Goal: Book appointment/travel/reservation

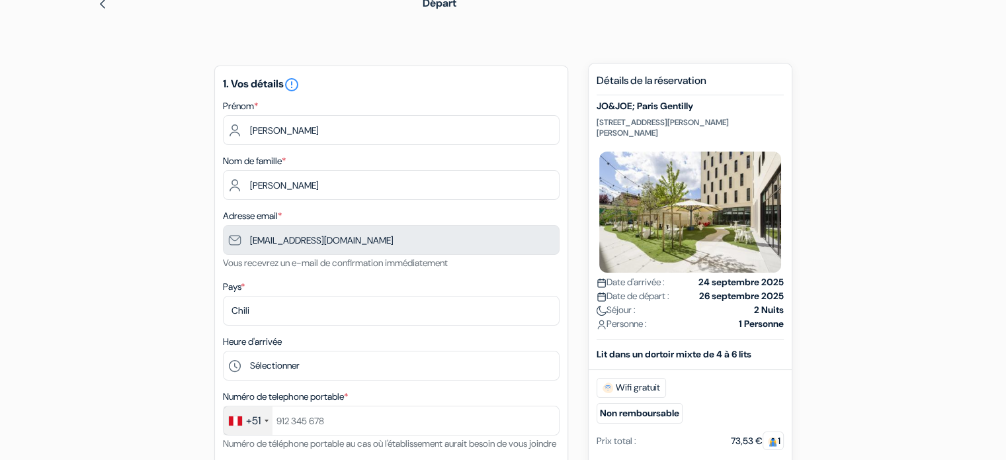
scroll to position [66, 0]
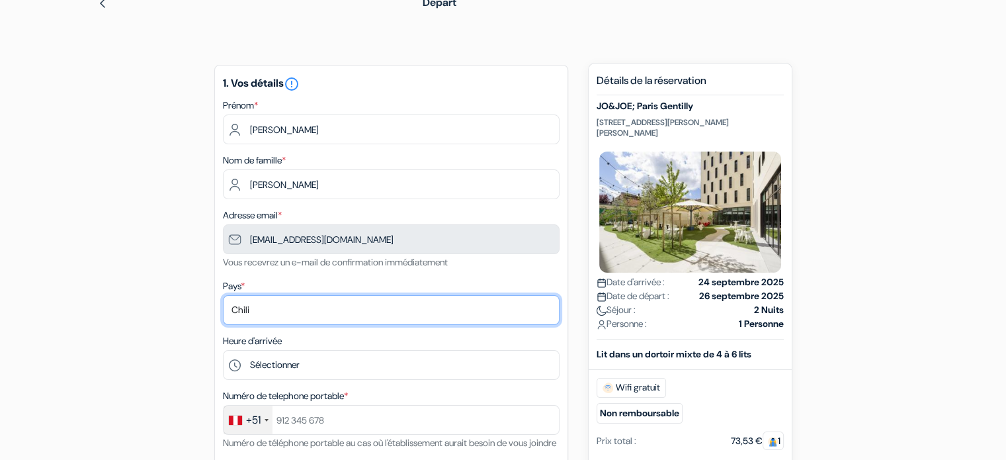
drag, startPoint x: 263, startPoint y: 308, endPoint x: 229, endPoint y: 302, distance: 35.0
click at [229, 302] on select "Selectionner le pays Abkhazie Afghanistan Afrique Du sud Albanie Algérie Allema…" at bounding box center [391, 310] width 337 height 30
select select "164"
click at [223, 296] on select "Selectionner le pays Abkhazie Afghanistan Afrique Du sud Albanie Algérie Allema…" at bounding box center [391, 310] width 337 height 30
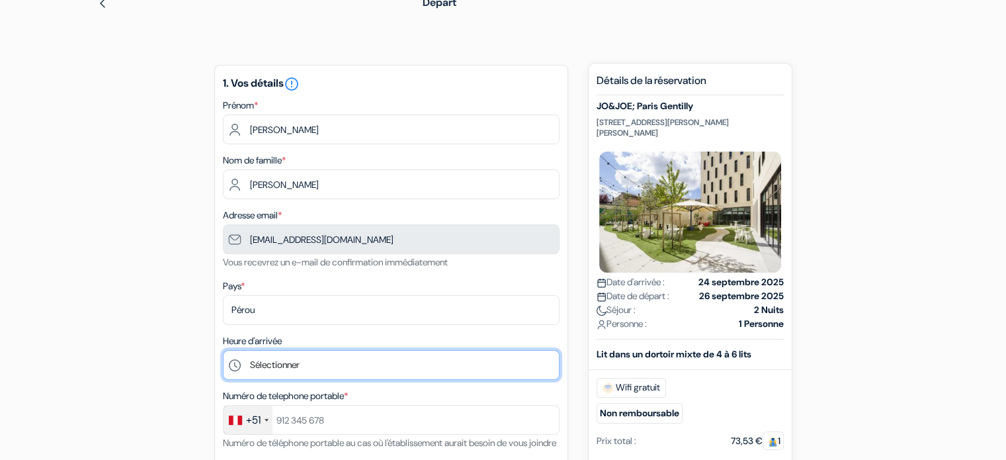
click at [258, 363] on select "Sélectionner 1:00 2:00 3:00 4:00 5:00 6:00 7:00 8:00 9:00 10:00 11:00 12:00 13:…" at bounding box center [391, 365] width 337 height 30
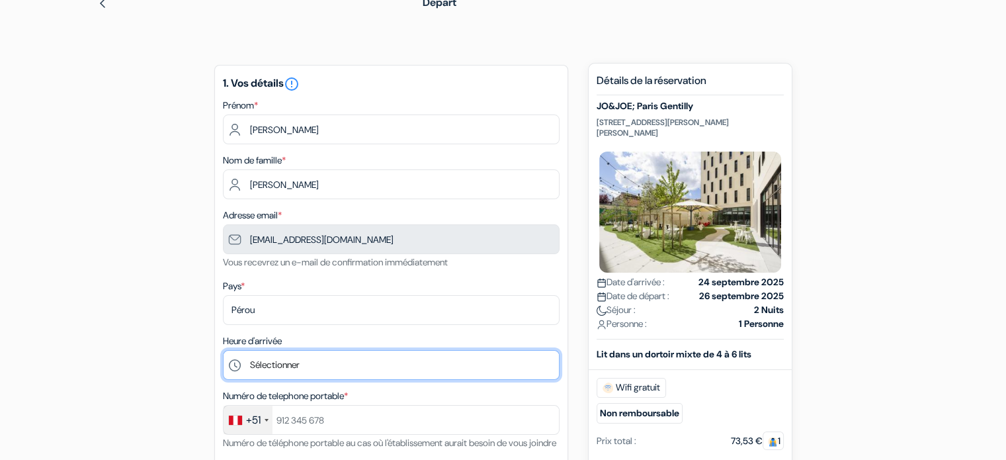
click at [307, 362] on select "Sélectionner 1:00 2:00 3:00 4:00 5:00 6:00 7:00 8:00 9:00 10:00 11:00 12:00 13:…" at bounding box center [391, 365] width 337 height 30
select select "11"
click at [223, 350] on select "Sélectionner 1:00 2:00 3:00 4:00 5:00 6:00 7:00 8:00 9:00 10:00 11:00 12:00 13:…" at bounding box center [391, 365] width 337 height 30
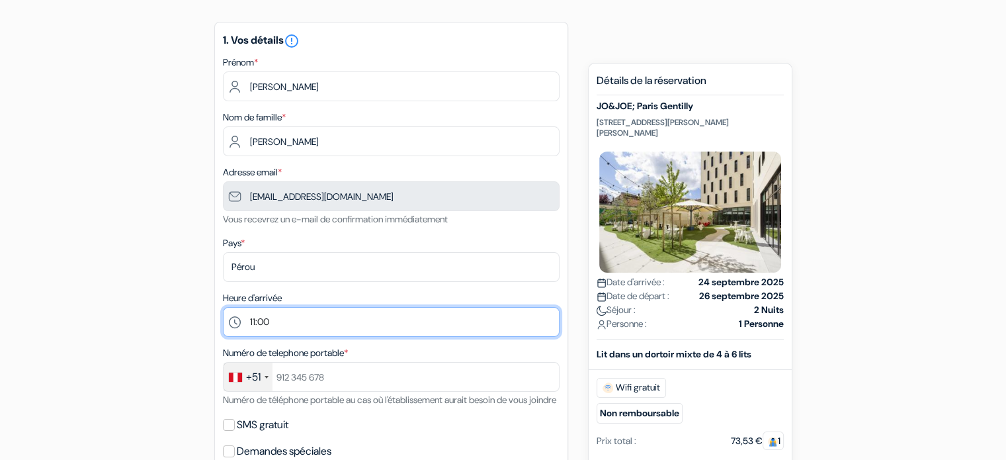
scroll to position [132, 0]
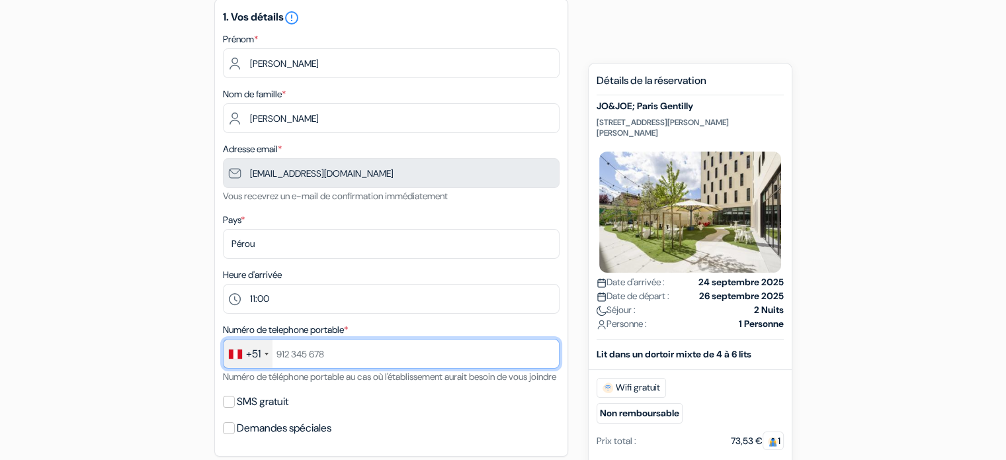
click at [319, 354] on input "text" at bounding box center [391, 354] width 337 height 30
type input "930870169"
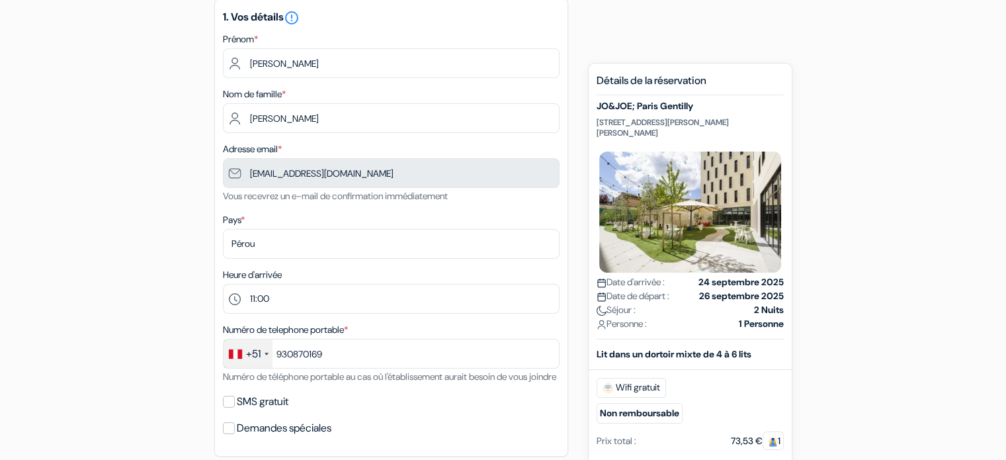
click at [116, 333] on div "add_box JO&JOE; Paris Gentilly 89 Rue Paul Vaillant Couturier, 94250 Gentilly, …" at bounding box center [503, 422] width 873 height 868
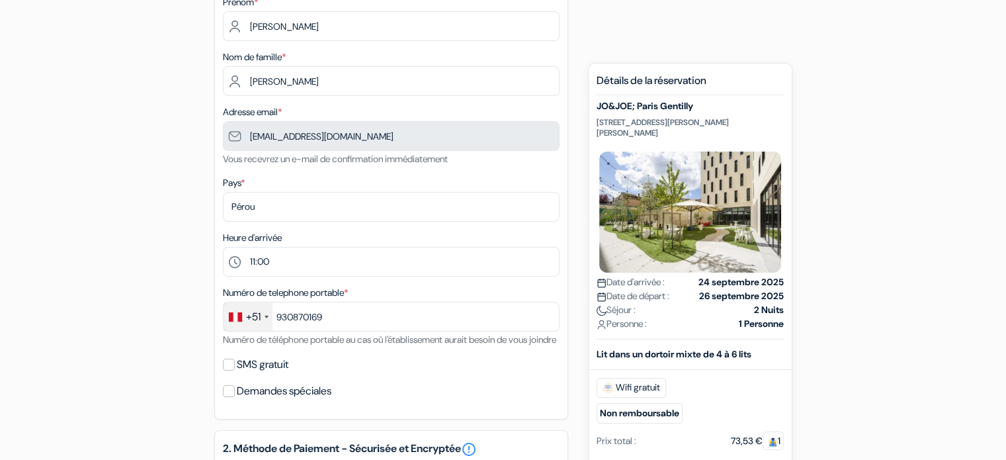
scroll to position [198, 0]
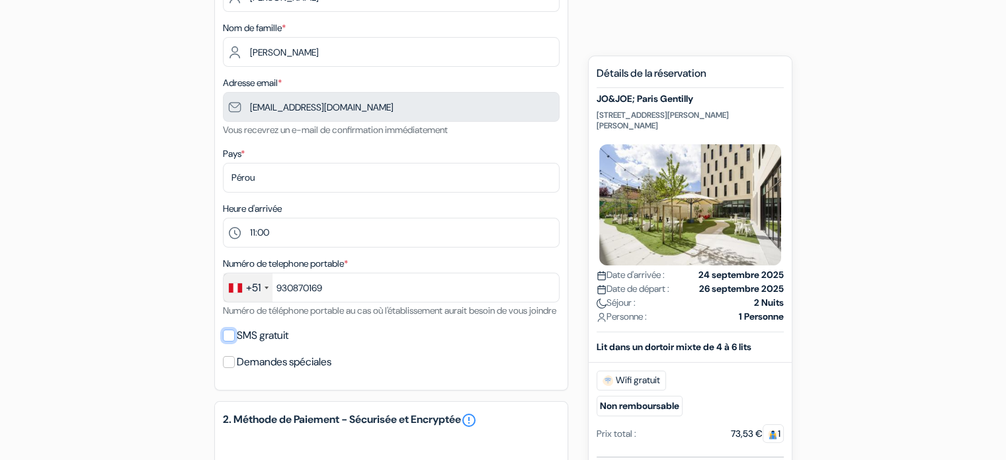
click at [226, 341] on input "SMS gratuit" at bounding box center [229, 335] width 12 height 12
checkbox input "true"
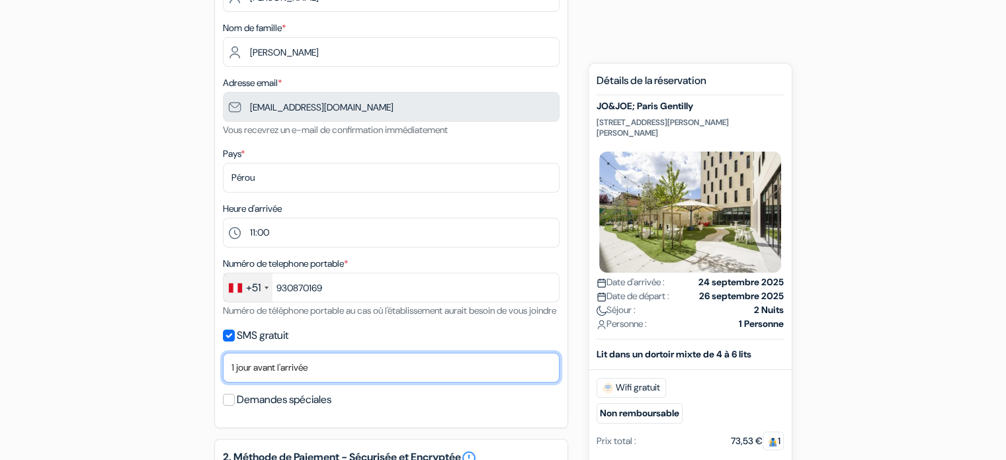
click at [281, 382] on select "Non merci Maintenant Le jour de votre arrivée 1 jour avant l'arrivée 2 jours av…" at bounding box center [391, 367] width 337 height 30
select select "0"
click at [223, 370] on select "Non merci Maintenant Le jour de votre arrivée 1 jour avant l'arrivée 2 jours av…" at bounding box center [391, 367] width 337 height 30
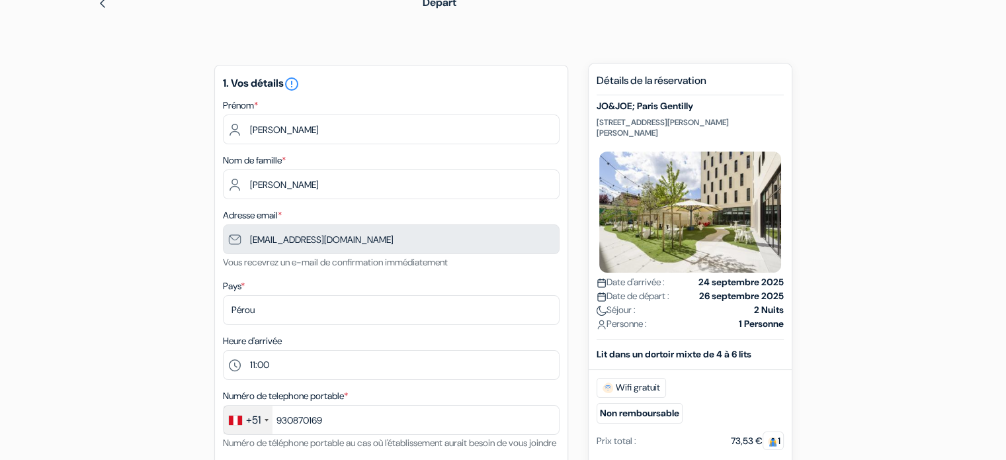
scroll to position [66, 0]
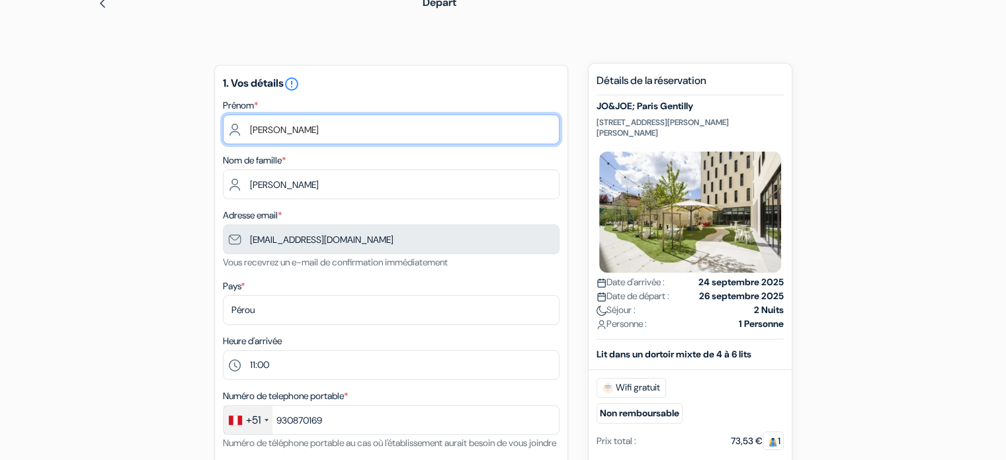
click at [297, 132] on input "[PERSON_NAME]" at bounding box center [391, 129] width 337 height 30
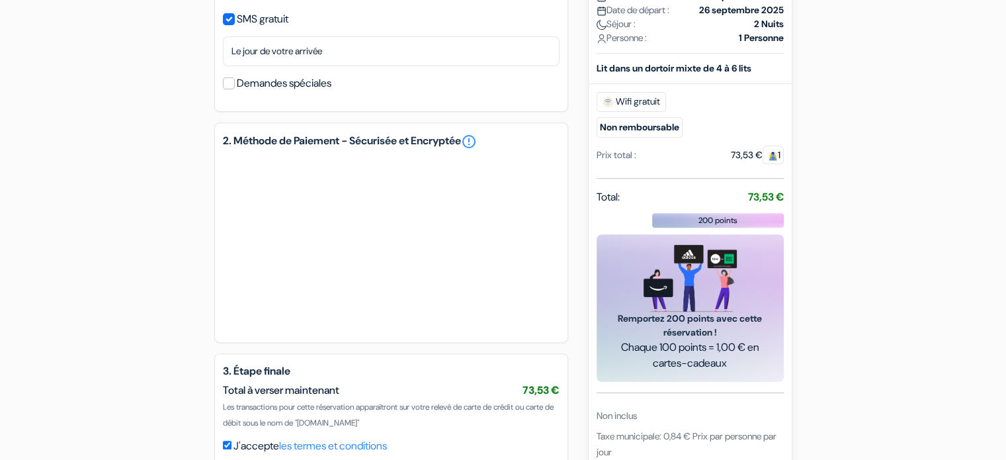
scroll to position [529, 0]
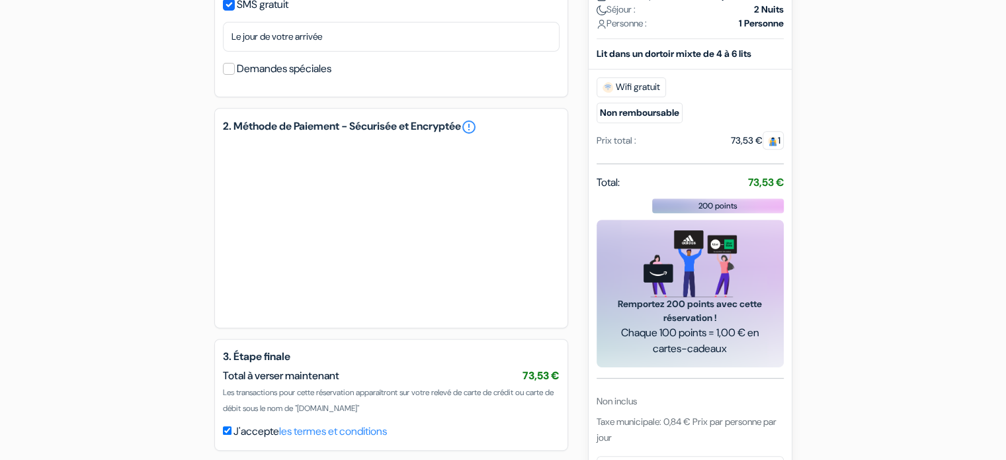
type input "Leila Alexandra"
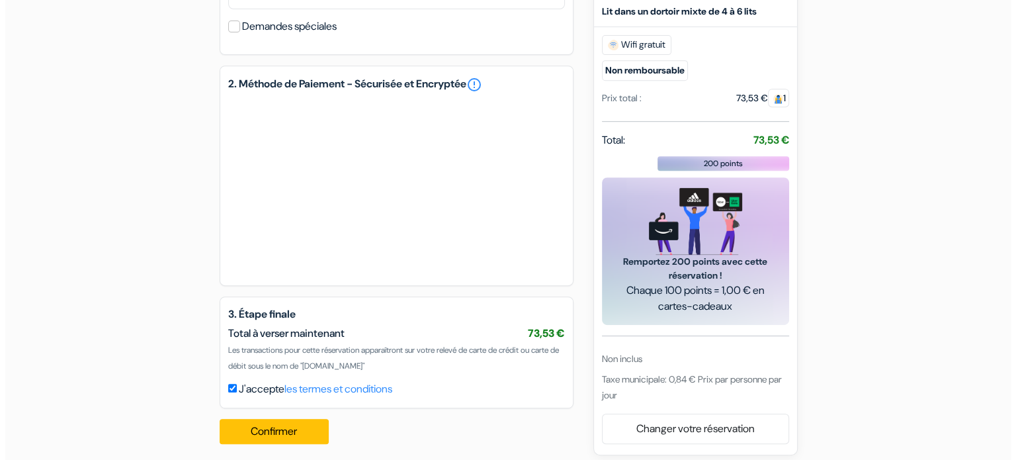
scroll to position [595, 0]
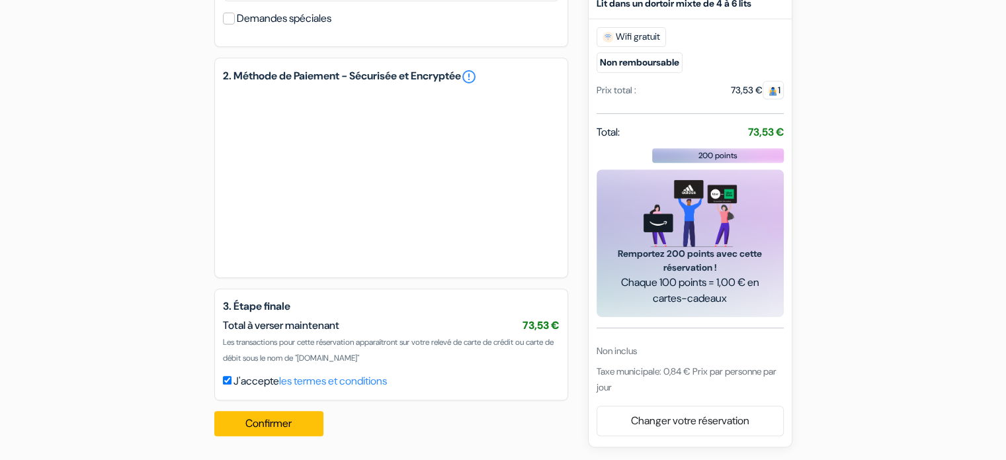
click at [339, 382] on link "les termes et conditions" at bounding box center [333, 381] width 108 height 14
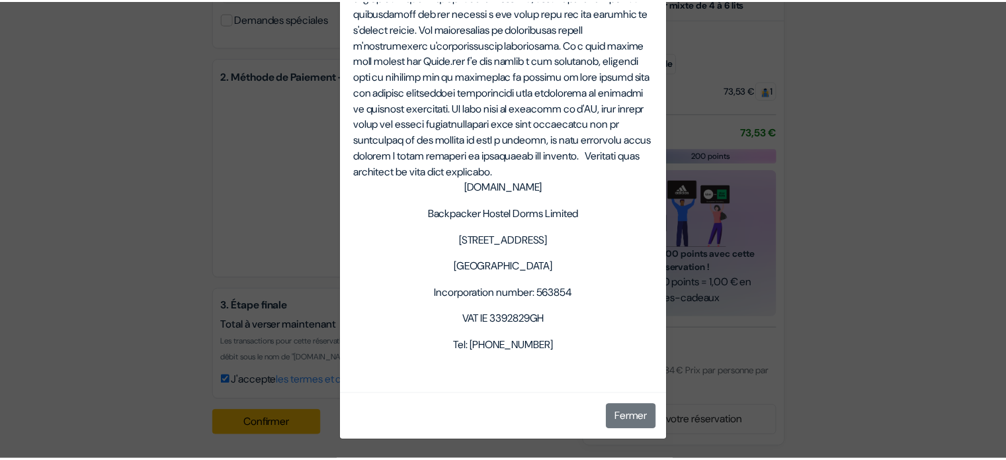
scroll to position [4852, 0]
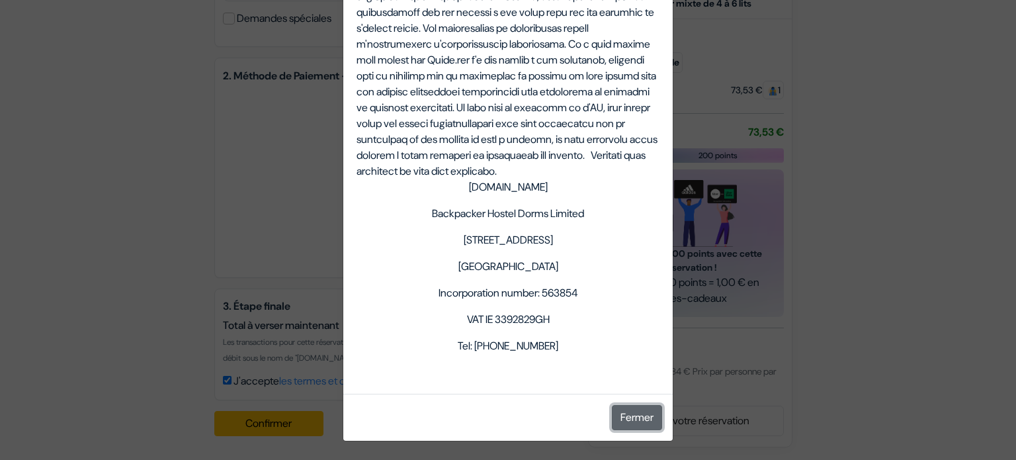
click at [638, 419] on button "Fermer" at bounding box center [637, 417] width 50 height 25
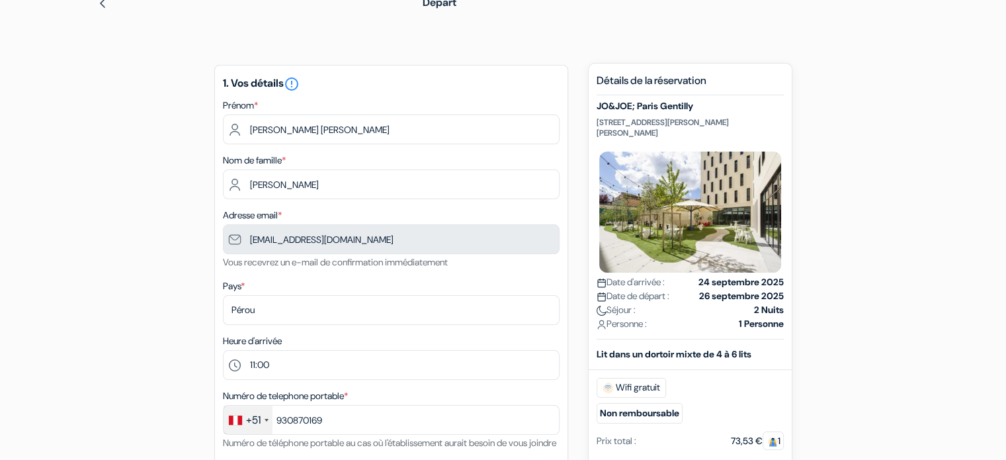
scroll to position [0, 0]
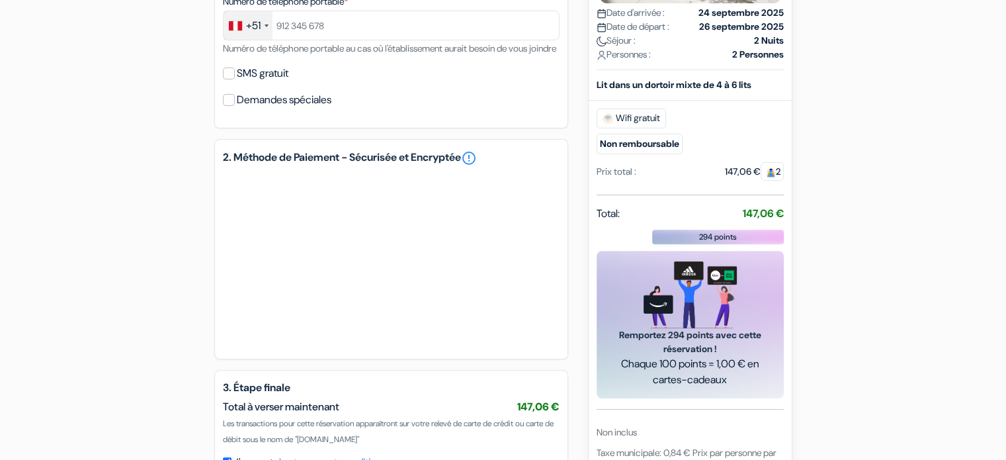
scroll to position [558, 0]
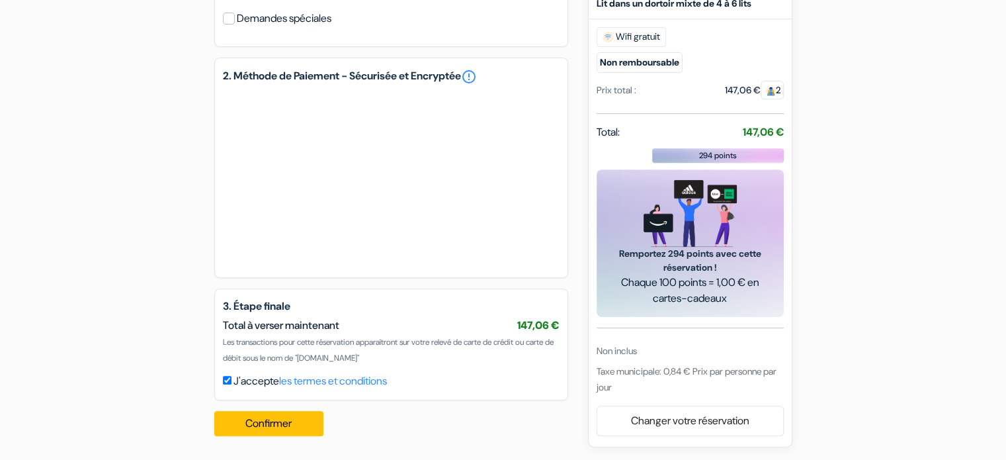
drag, startPoint x: 666, startPoint y: 370, endPoint x: 668, endPoint y: 387, distance: 16.6
click at [668, 387] on div "Taxe municipale: 0,84 € Prix par personne par jour" at bounding box center [689, 378] width 187 height 32
